Goal: Transaction & Acquisition: Purchase product/service

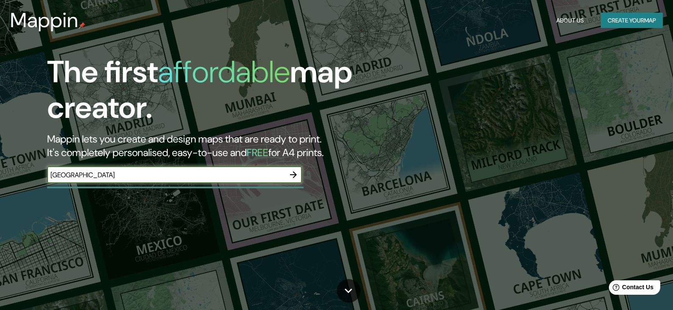
type input "[GEOGRAPHIC_DATA]"
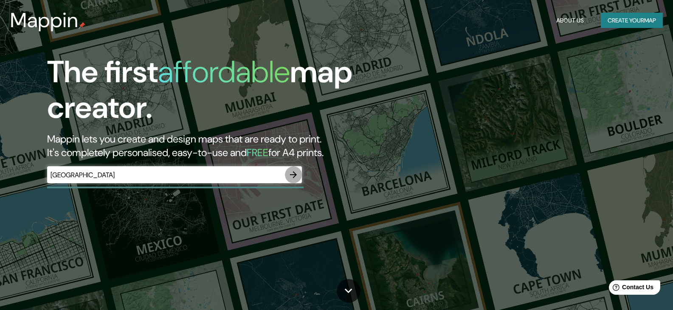
click at [288, 172] on icon "button" at bounding box center [293, 175] width 10 height 10
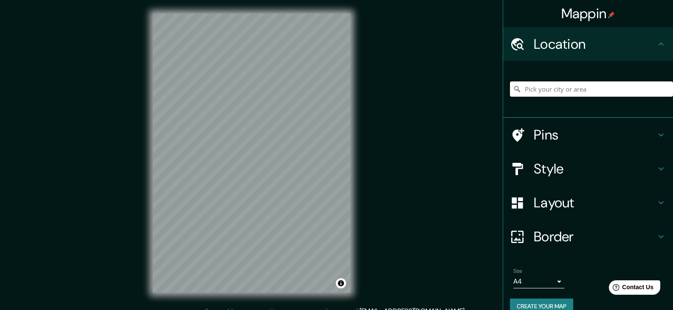
click at [563, 87] on input "Pick your city or area" at bounding box center [591, 89] width 163 height 15
click at [224, 14] on div at bounding box center [251, 14] width 197 height 0
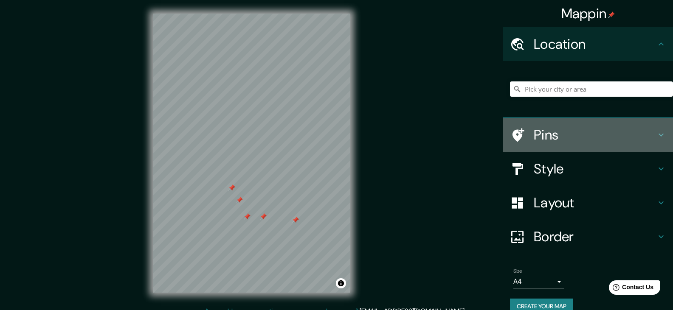
click at [534, 131] on h4 "Pins" at bounding box center [595, 135] width 122 height 17
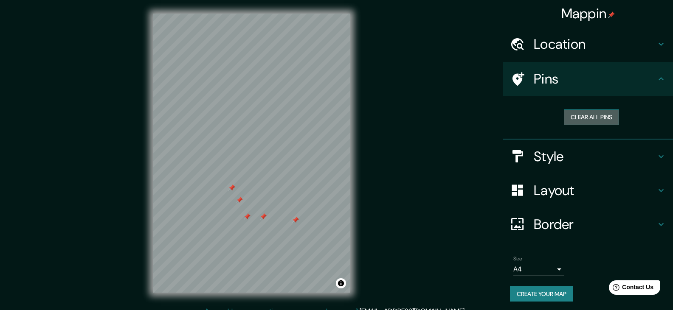
click at [574, 117] on button "Clear all pins" at bounding box center [591, 118] width 55 height 16
click at [546, 49] on h4 "Location" at bounding box center [595, 44] width 122 height 17
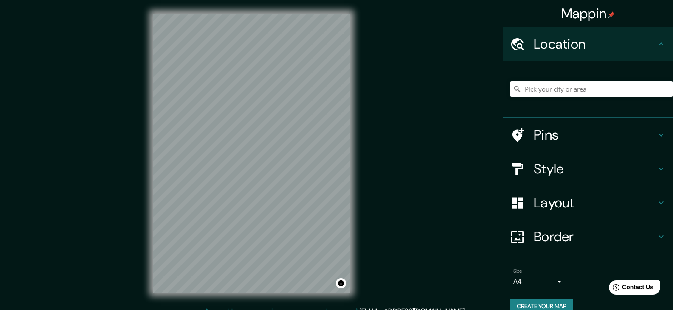
click at [534, 163] on h4 "Style" at bounding box center [595, 168] width 122 height 17
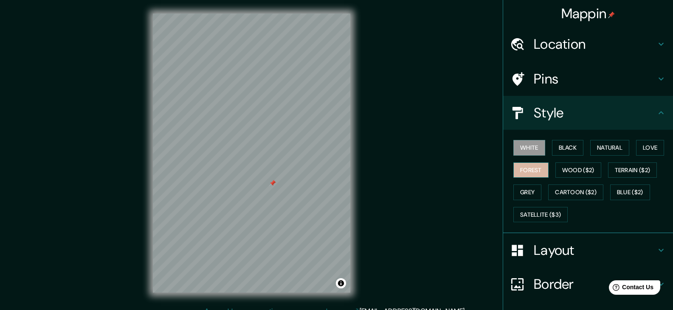
click at [515, 167] on button "Forest" at bounding box center [530, 171] width 35 height 16
click at [521, 149] on button "White" at bounding box center [529, 148] width 32 height 16
click at [560, 143] on button "Black" at bounding box center [568, 148] width 32 height 16
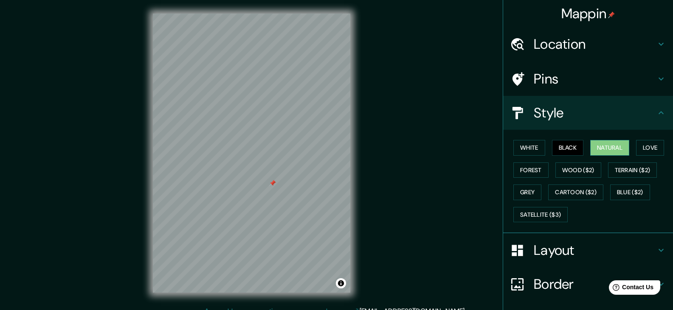
click at [594, 143] on button "Natural" at bounding box center [609, 148] width 39 height 16
click at [642, 145] on button "Love" at bounding box center [650, 148] width 28 height 16
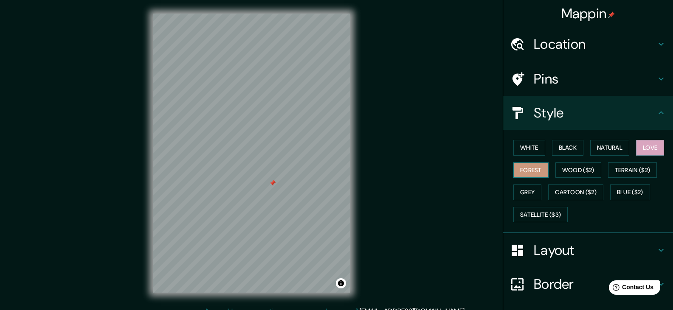
click at [528, 172] on button "Forest" at bounding box center [530, 171] width 35 height 16
click at [555, 167] on button "Wood ($2)" at bounding box center [578, 171] width 46 height 16
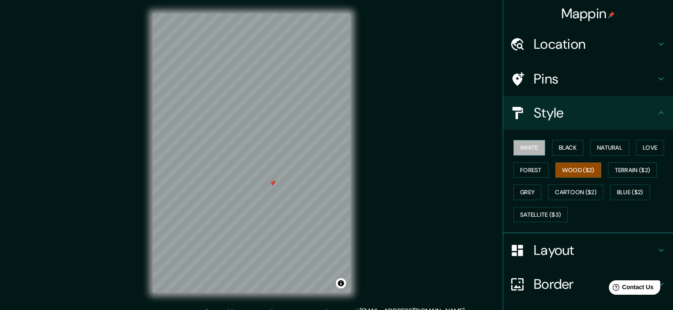
click at [520, 151] on button "White" at bounding box center [529, 148] width 32 height 16
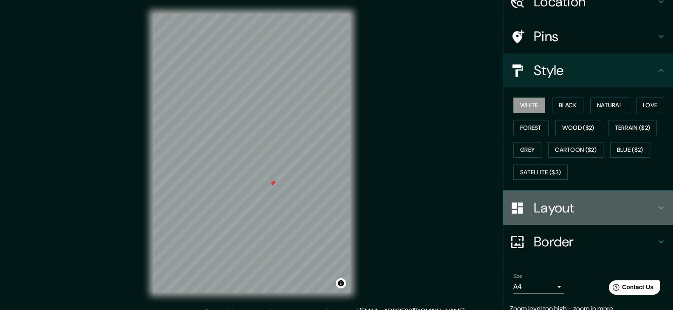
click at [557, 209] on h4 "Layout" at bounding box center [595, 208] width 122 height 17
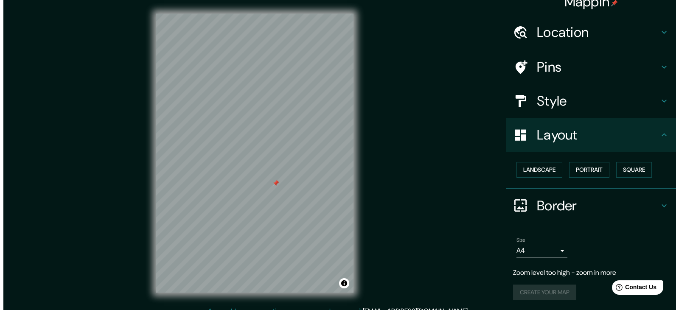
scroll to position [12, 0]
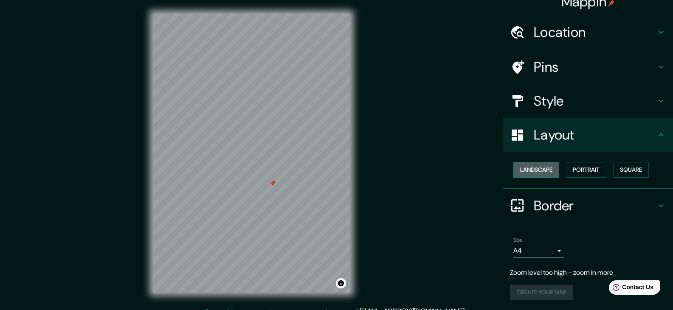
click at [544, 173] on button "Landscape" at bounding box center [536, 170] width 46 height 16
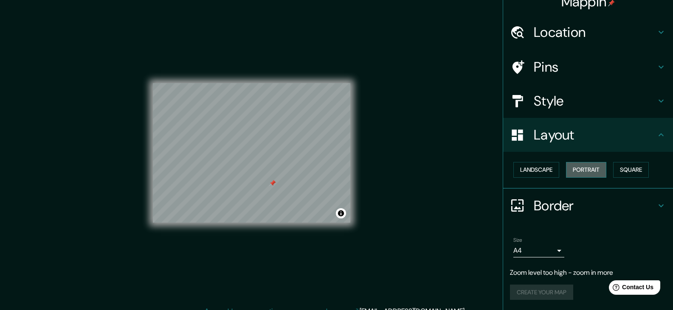
click at [566, 169] on button "Portrait" at bounding box center [586, 170] width 40 height 16
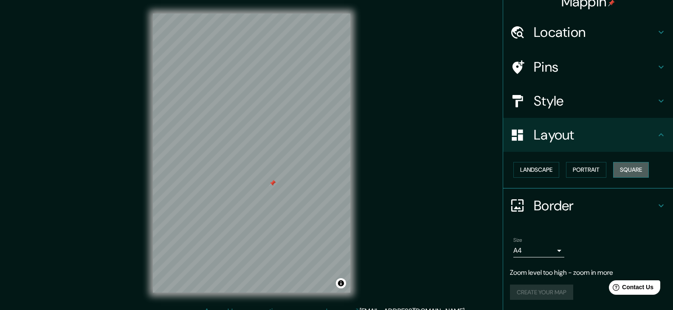
click at [617, 170] on button "Square" at bounding box center [631, 170] width 36 height 16
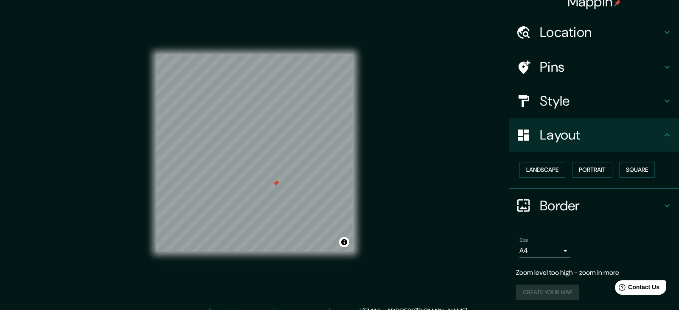
click at [544, 252] on body "Mappin Location Pins Style Layout Landscape Portrait Square Border Choose a bor…" at bounding box center [339, 155] width 679 height 310
